Goal: Information Seeking & Learning: Learn about a topic

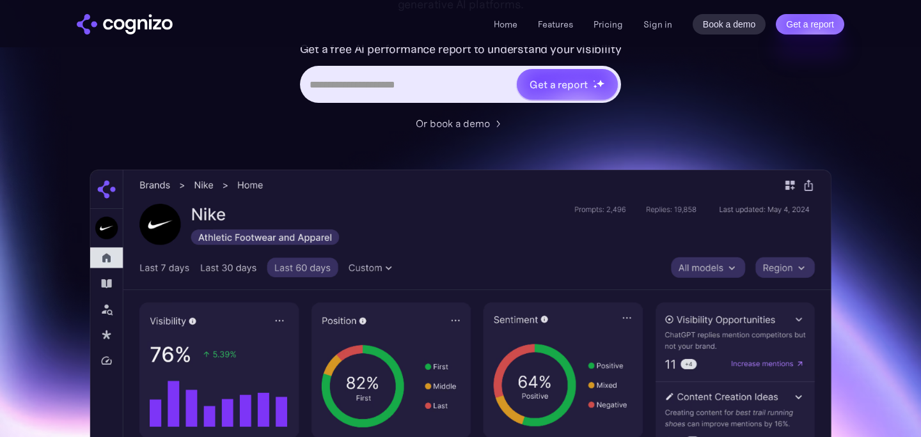
scroll to position [54, 0]
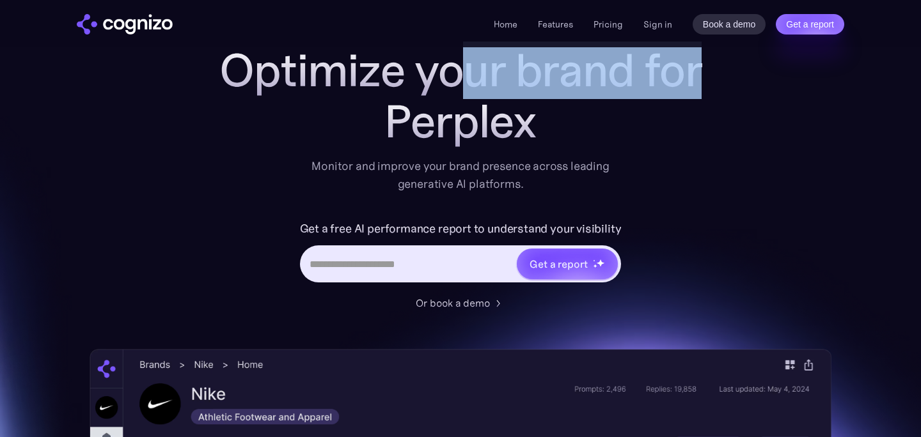
drag, startPoint x: 538, startPoint y: 124, endPoint x: 471, endPoint y: 68, distance: 86.7
click at [471, 68] on div "Optimize your brand for Perplex" at bounding box center [461, 96] width 512 height 102
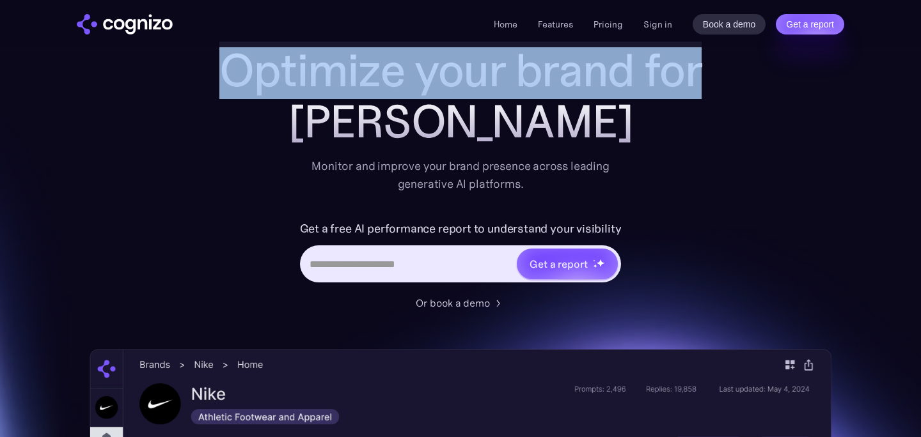
drag, startPoint x: 224, startPoint y: 66, endPoint x: 580, endPoint y: 137, distance: 362.5
click at [581, 137] on div "Optimize your brand for [PERSON_NAME]" at bounding box center [461, 96] width 512 height 102
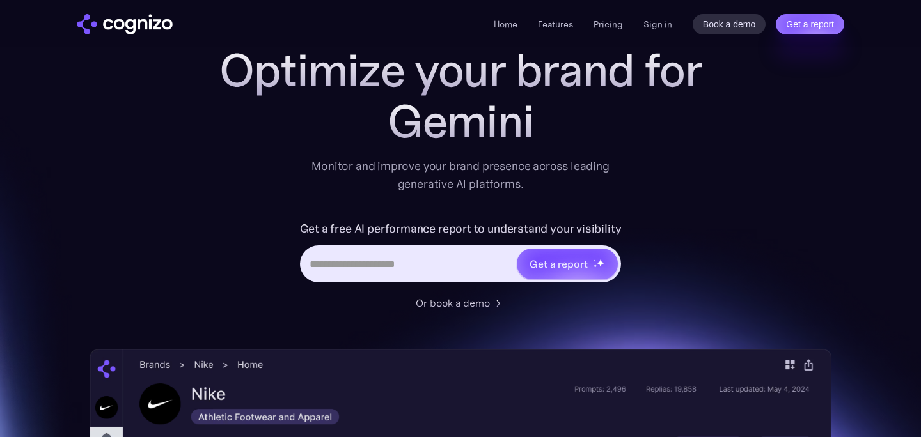
click at [211, 65] on h1 "Optimize your brand for" at bounding box center [461, 70] width 512 height 51
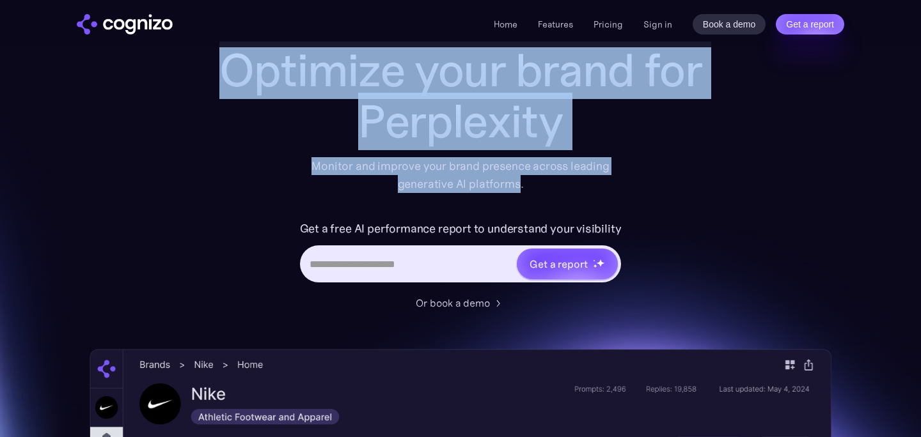
drag, startPoint x: 211, startPoint y: 65, endPoint x: 512, endPoint y: 184, distance: 323.2
click at [512, 184] on div "Optimize your brand for Perplexity Monitor and improve your brand presence acro…" at bounding box center [461, 119] width 512 height 148
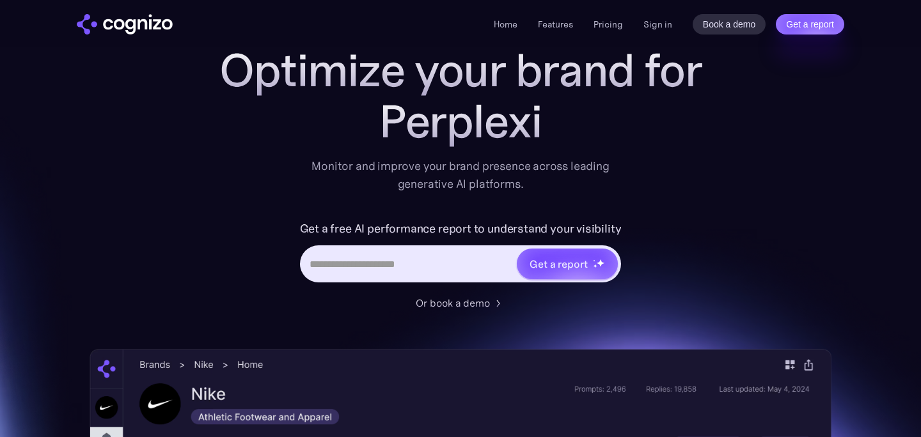
click at [526, 184] on div "Monitor and improve your brand presence across leading generative AI platforms." at bounding box center [460, 175] width 315 height 36
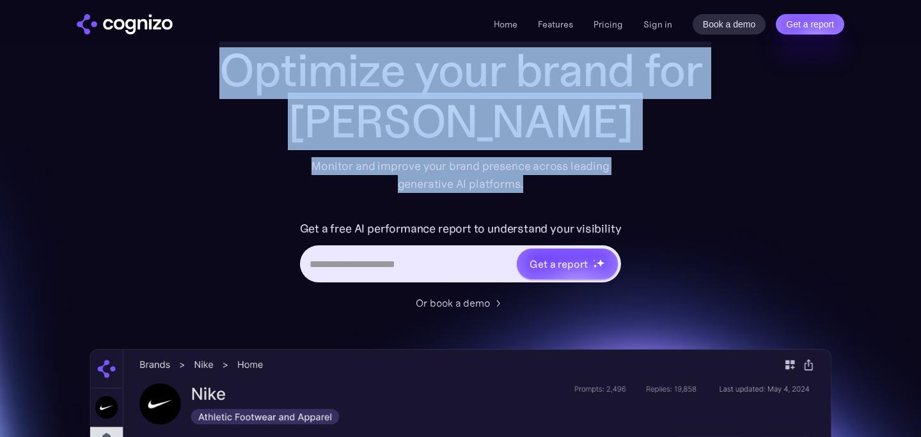
drag, startPoint x: 526, startPoint y: 185, endPoint x: 212, endPoint y: 75, distance: 332.1
click at [212, 75] on div "Optimize your brand for [PERSON_NAME] Monitor and improve your brand presence a…" at bounding box center [461, 119] width 512 height 148
click at [212, 75] on h1 "Optimize your brand for" at bounding box center [461, 70] width 512 height 51
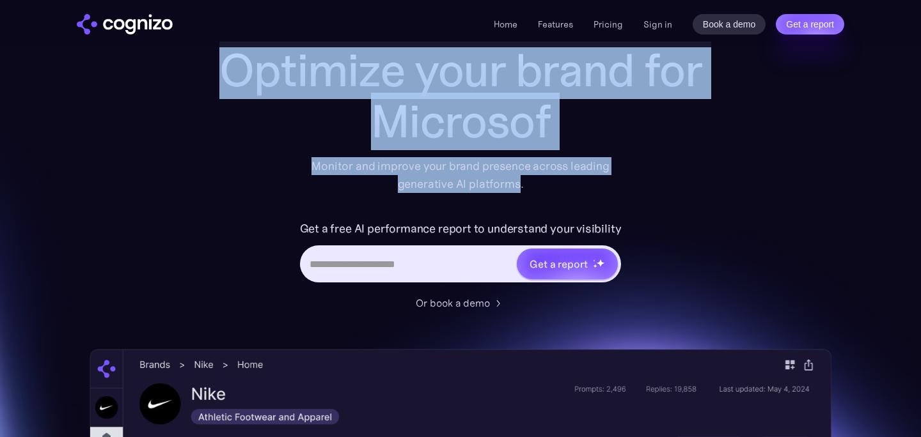
drag, startPoint x: 212, startPoint y: 75, endPoint x: 513, endPoint y: 175, distance: 316.9
click at [513, 175] on div "Optimize your brand for Microsof Monitor and improve your brand presence across…" at bounding box center [461, 119] width 512 height 148
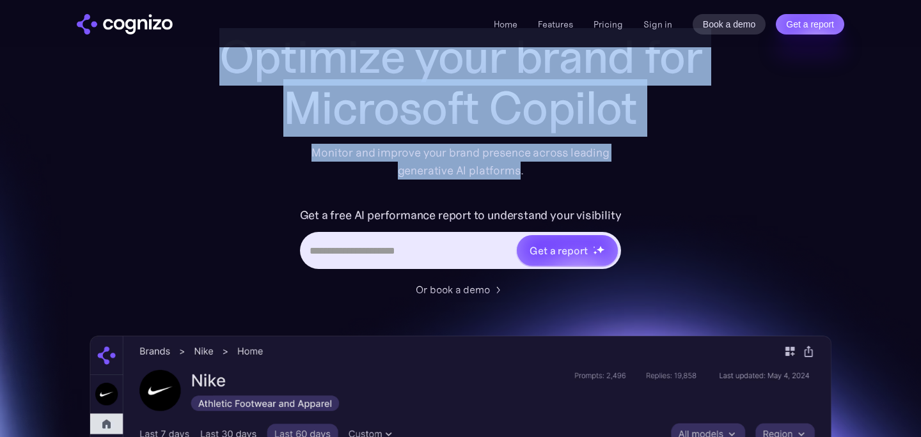
scroll to position [79, 0]
